Goal: Navigation & Orientation: Understand site structure

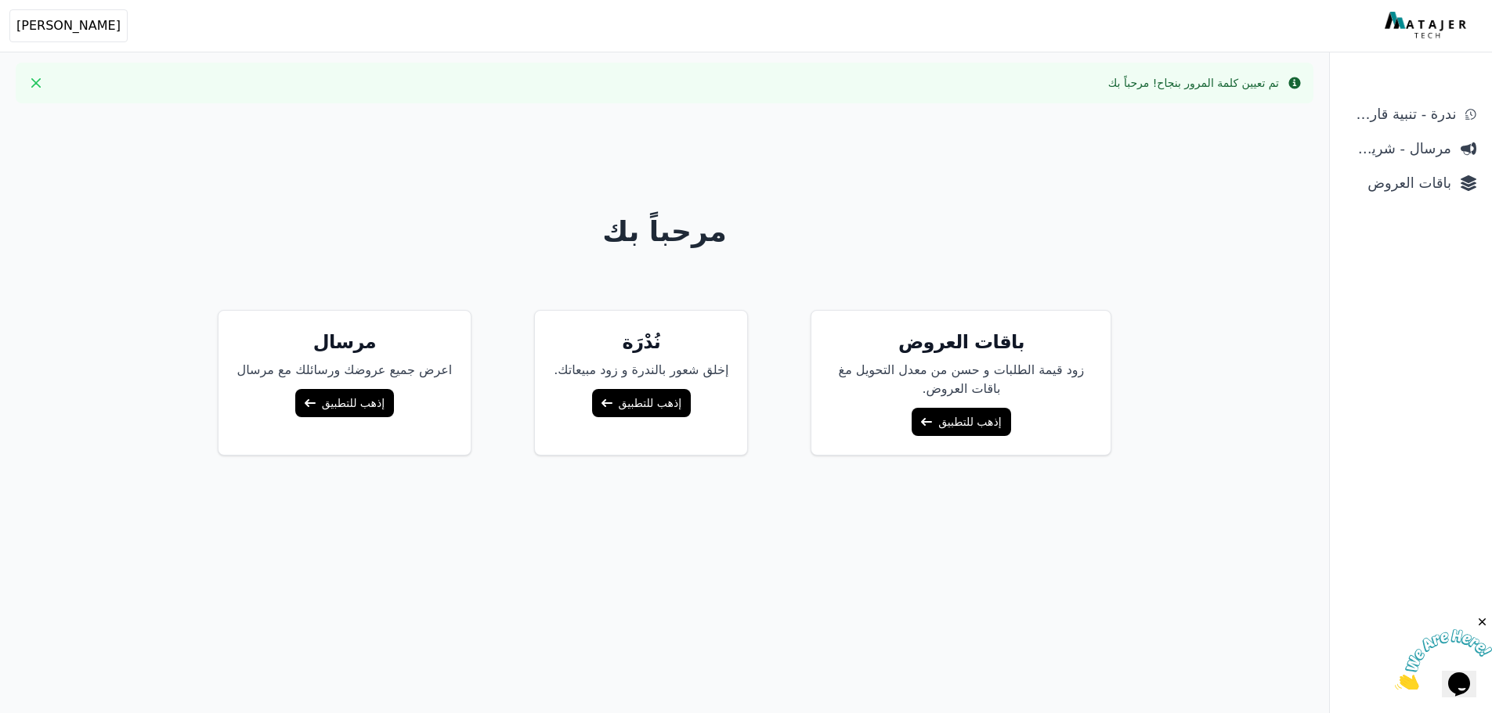
click at [1389, 124] on span "ندرة - تنبية قارب علي النفاذ" at bounding box center [1400, 114] width 110 height 22
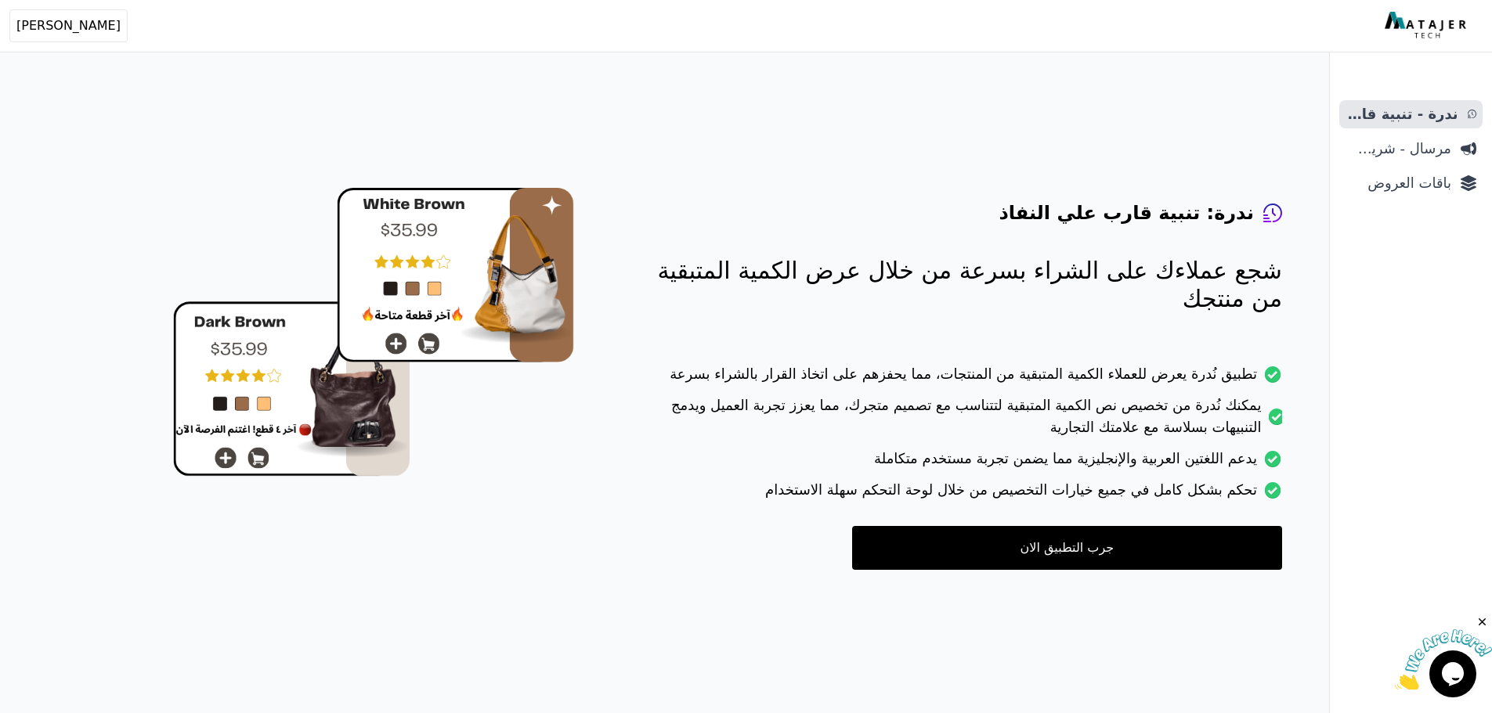
click at [1400, 151] on span "مرسال - شريط دعاية" at bounding box center [1398, 149] width 106 height 22
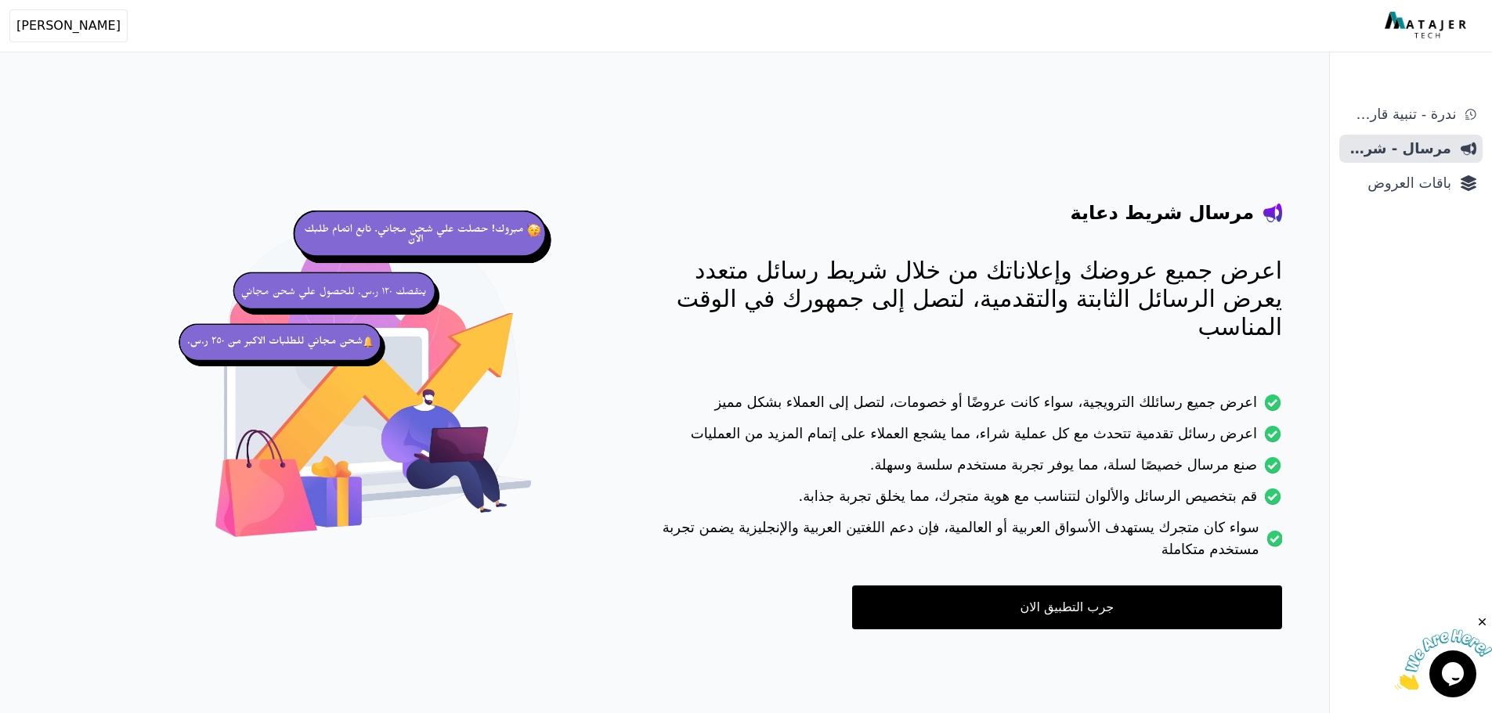
click at [1374, 194] on link "باقات العروض" at bounding box center [1410, 183] width 143 height 28
